Goal: Navigation & Orientation: Find specific page/section

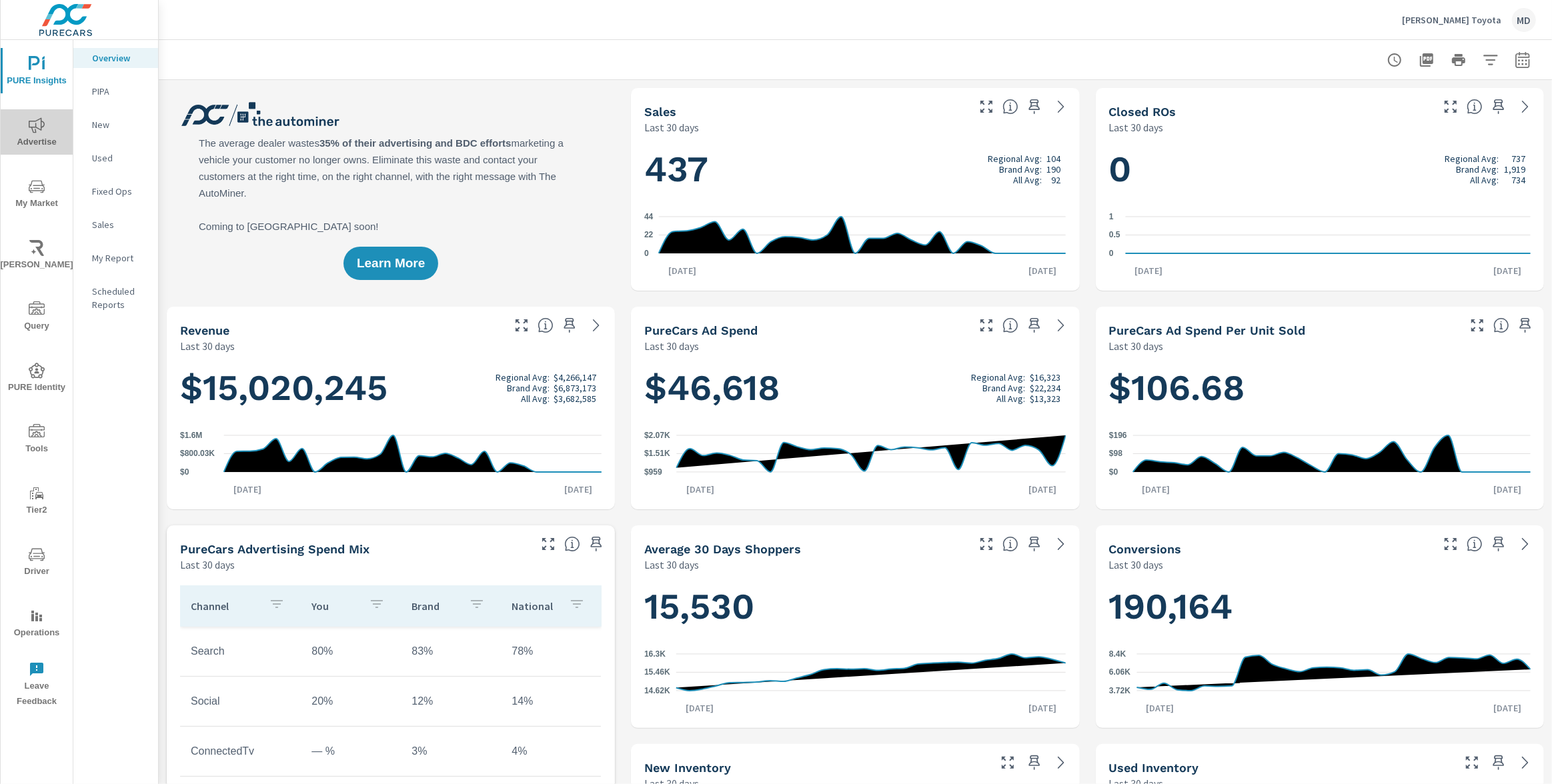
click at [29, 128] on icon "nav menu" at bounding box center [37, 125] width 16 height 16
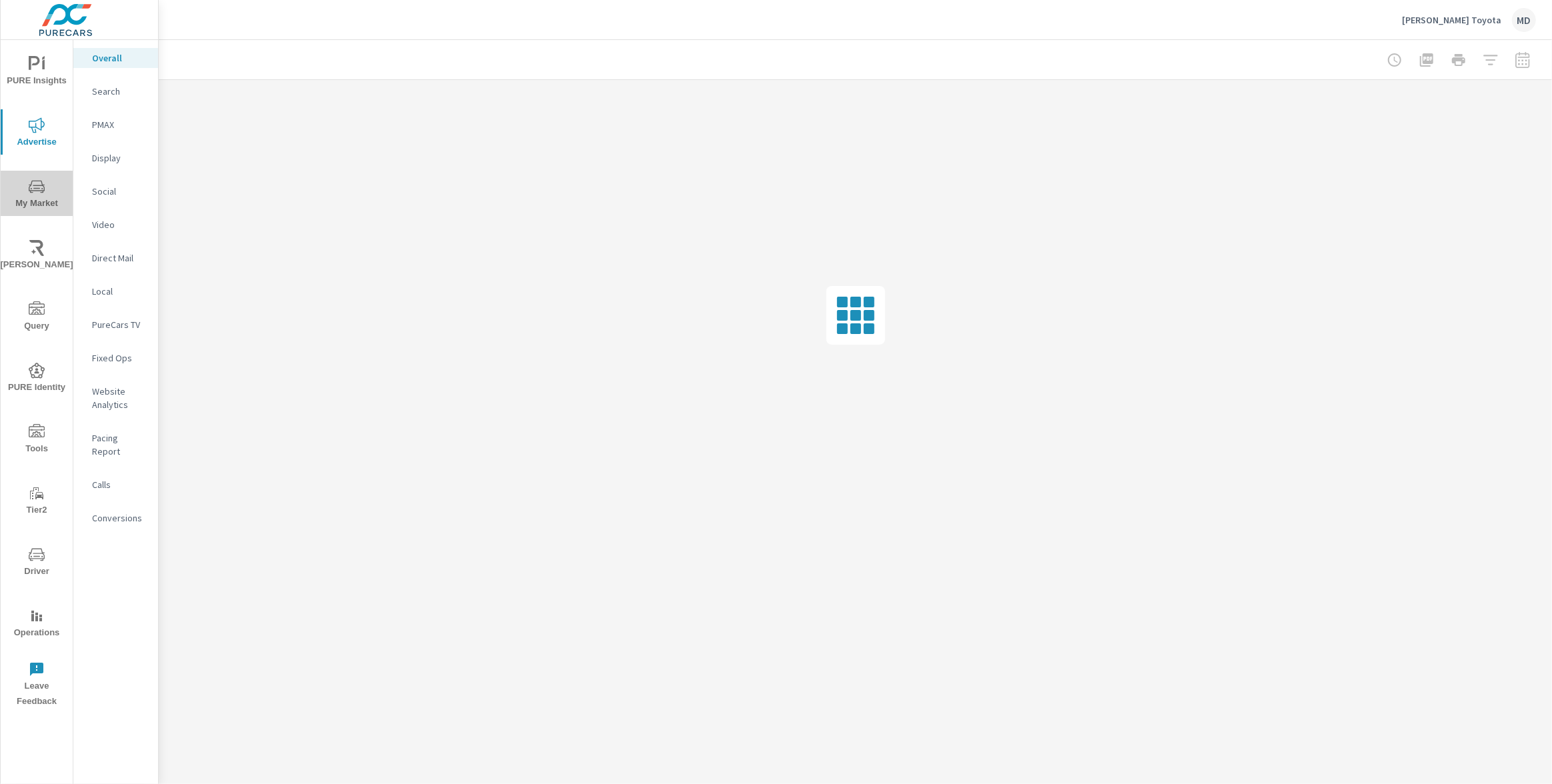
click at [32, 200] on span "My Market" at bounding box center [36, 195] width 64 height 32
click at [108, 410] on p "Inventory" at bounding box center [119, 412] width 55 height 14
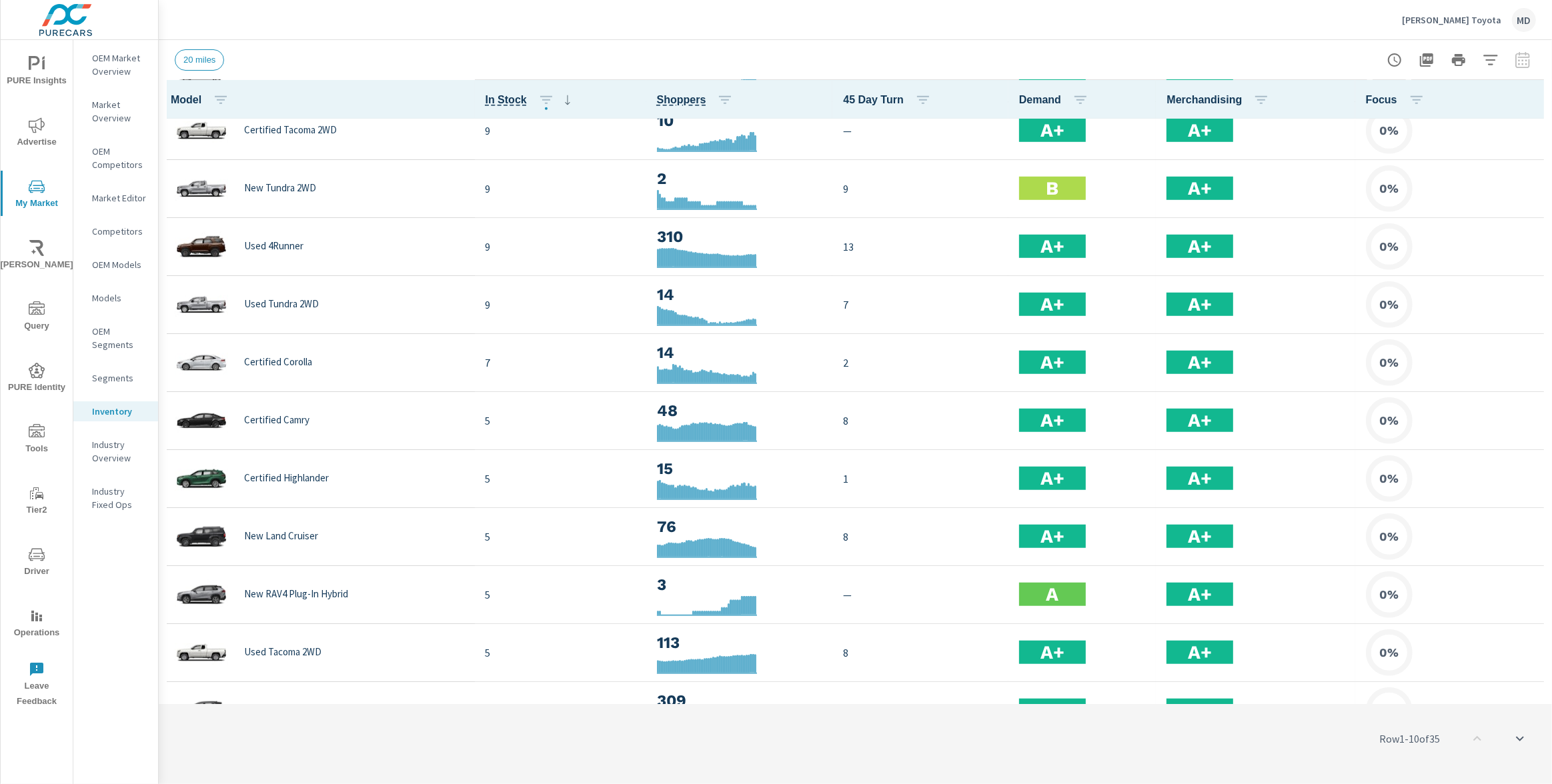
scroll to position [1442, 0]
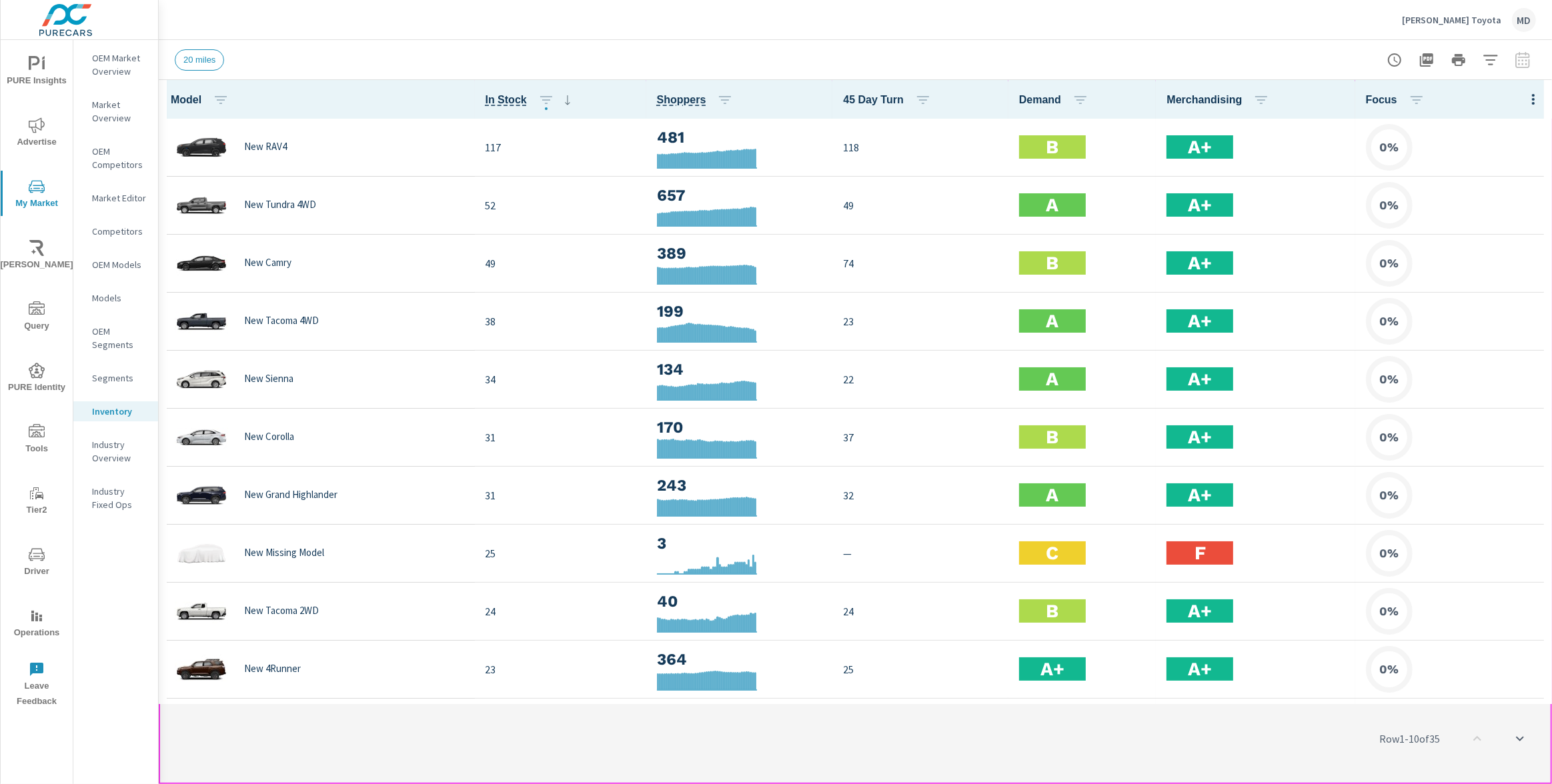
click at [550, 728] on div "Row 1 - 10 of 35" at bounding box center [855, 739] width 1393 height 80
